Goal: Information Seeking & Learning: Find specific fact

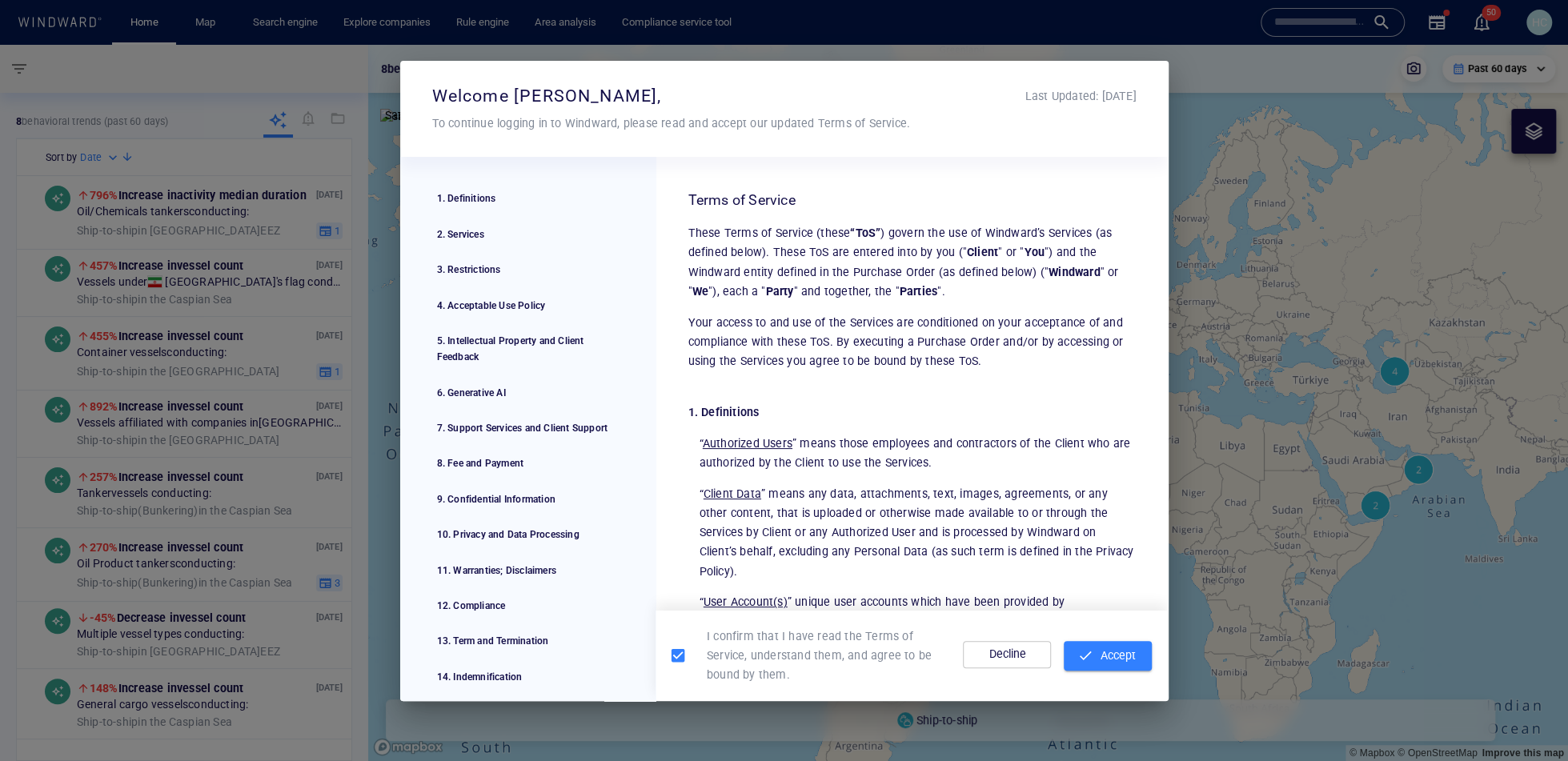
click at [1114, 653] on span "Accept" at bounding box center [1108, 655] width 63 height 20
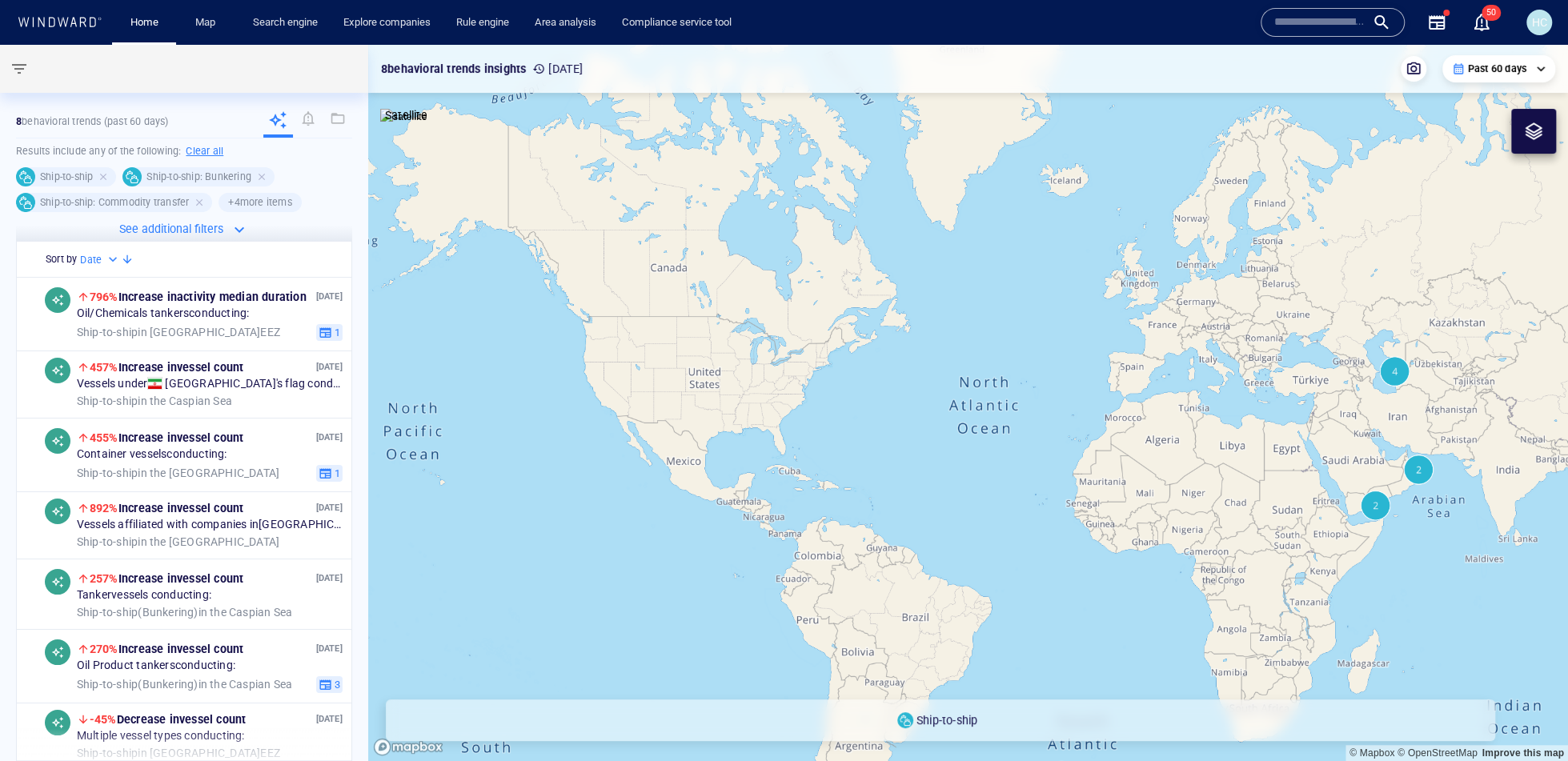
click at [1297, 26] on input "text" at bounding box center [1320, 22] width 91 height 24
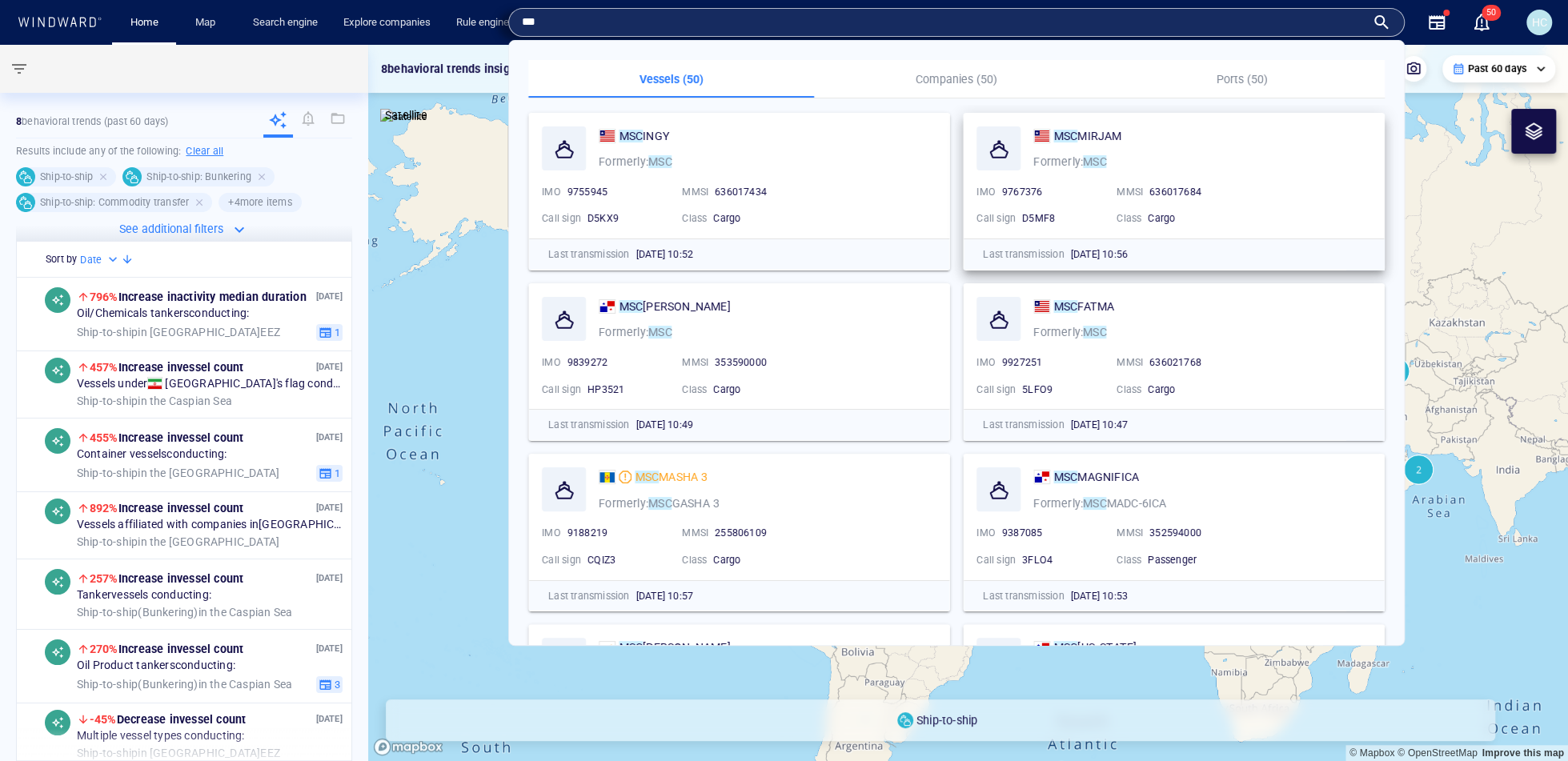
type input "***"
click at [964, 83] on p "Companies (50)" at bounding box center [957, 79] width 267 height 19
click at [948, 82] on p "Companies (50)" at bounding box center [957, 79] width 267 height 19
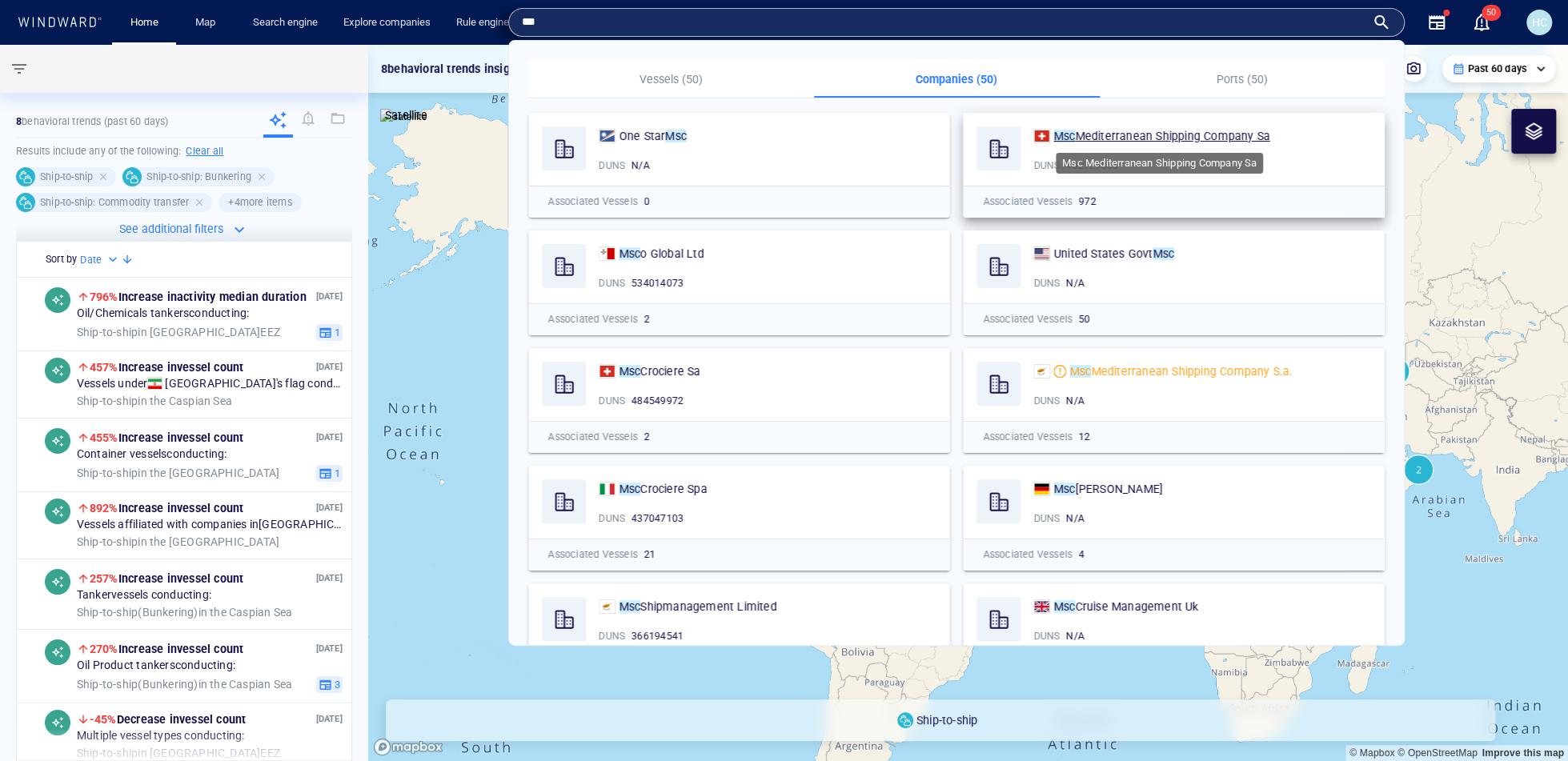
click at [1108, 137] on span "Mediterranean Shipping Company Sa" at bounding box center [1173, 135] width 195 height 12
